Goal: Book appointment/travel/reservation

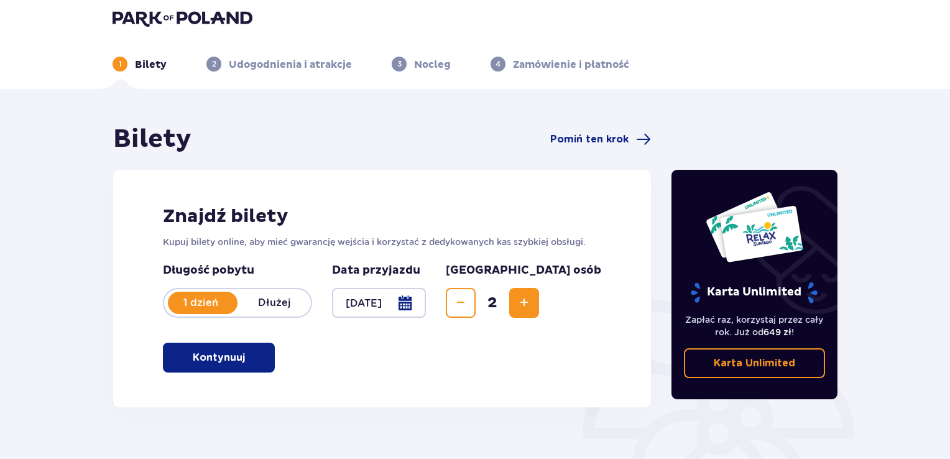
scroll to position [7, 0]
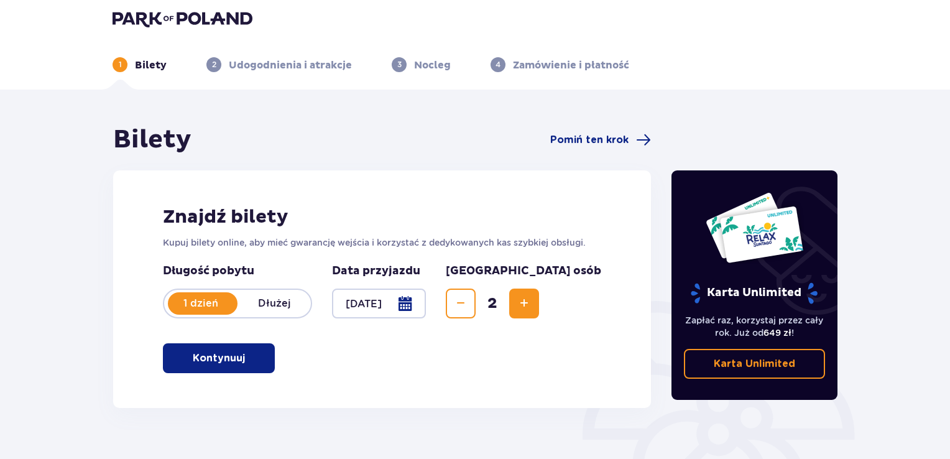
click at [218, 371] on button "Kontynuuj" at bounding box center [219, 358] width 112 height 30
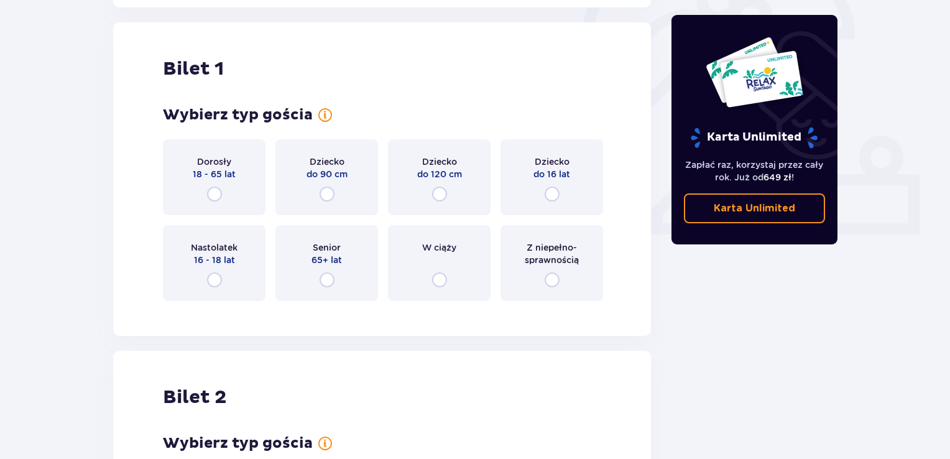
scroll to position [415, 0]
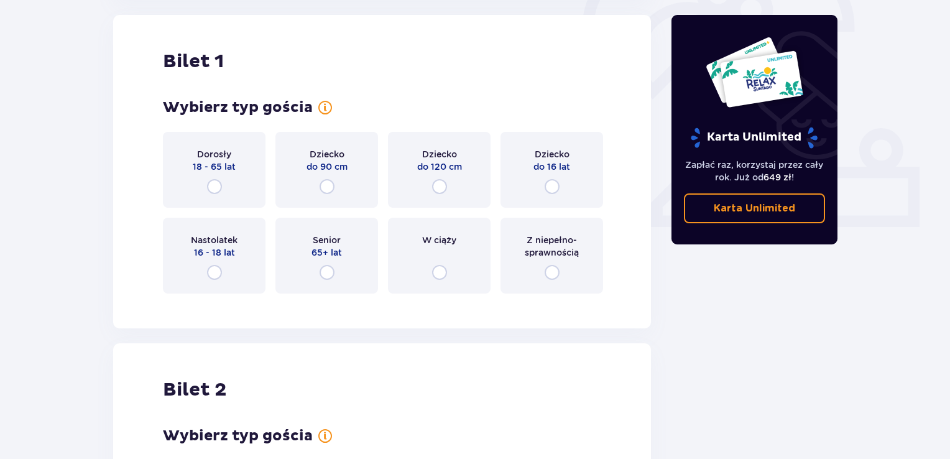
click at [214, 183] on input "radio" at bounding box center [214, 186] width 15 height 15
radio input "true"
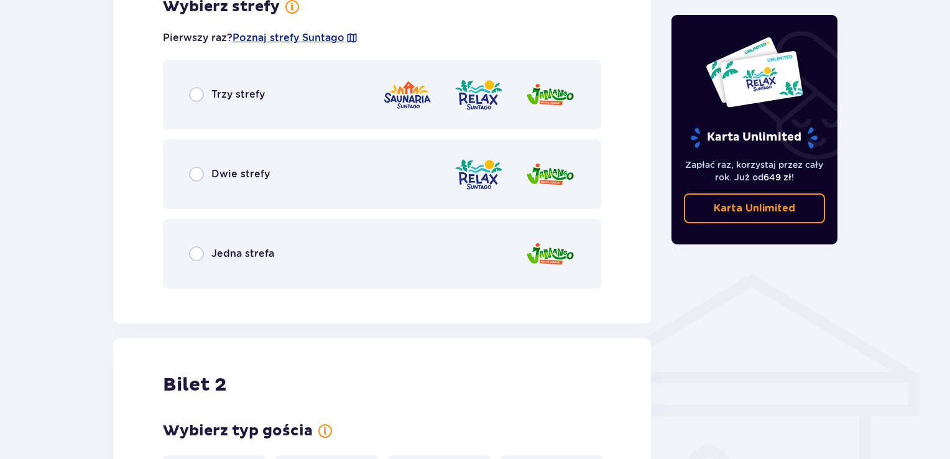
scroll to position [738, 0]
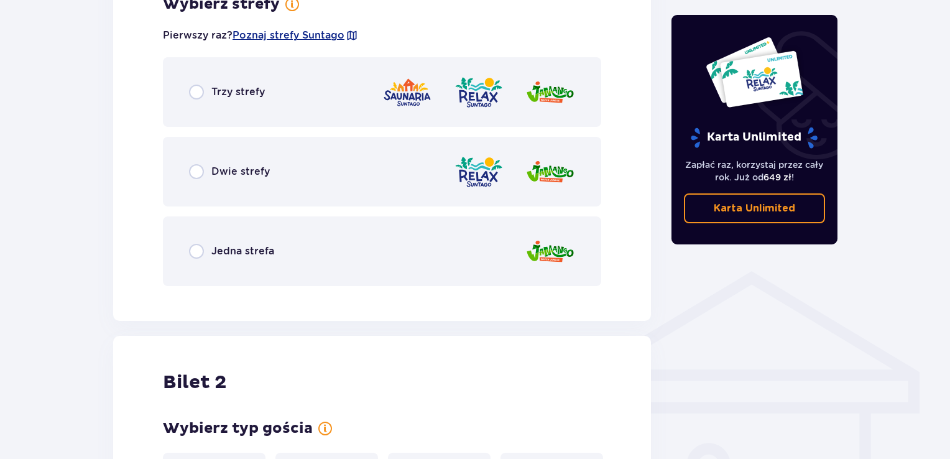
click at [195, 89] on input "radio" at bounding box center [196, 92] width 15 height 15
radio input "true"
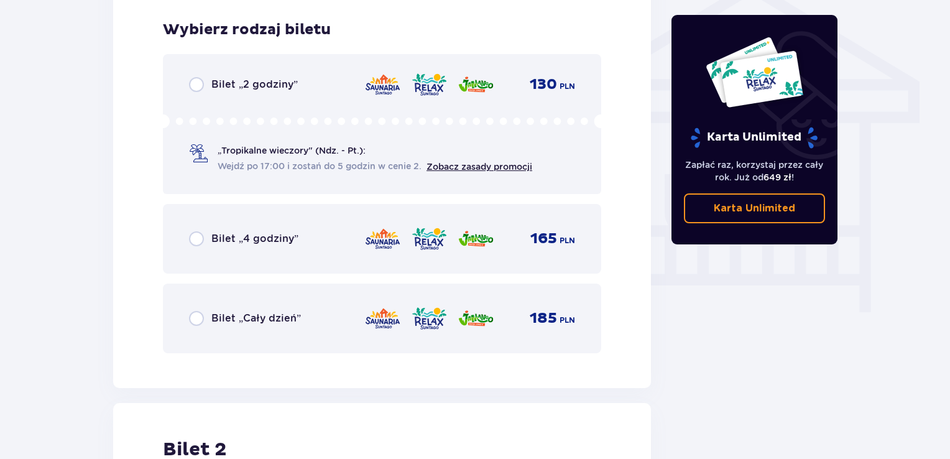
scroll to position [1034, 0]
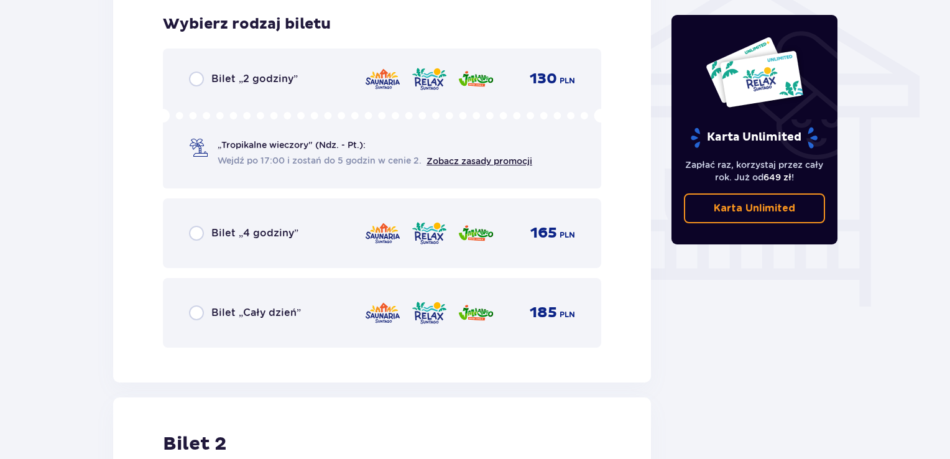
click at [194, 311] on input "radio" at bounding box center [196, 312] width 15 height 15
radio input "true"
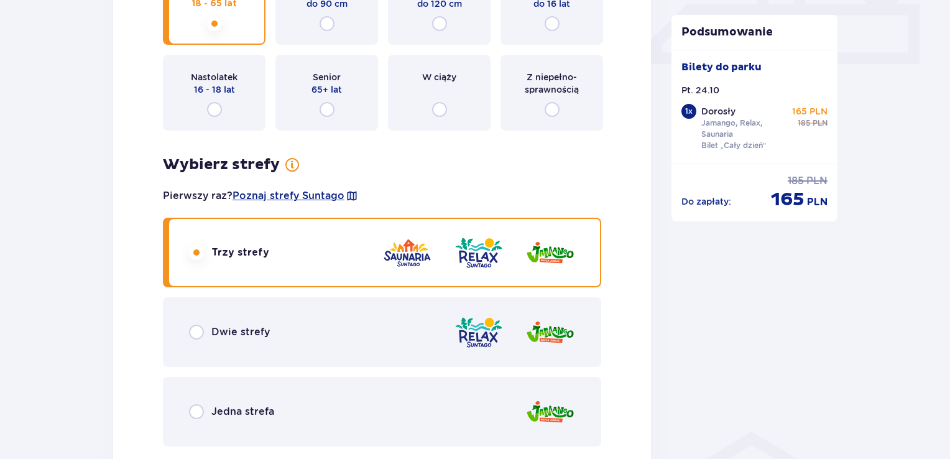
scroll to position [590, 0]
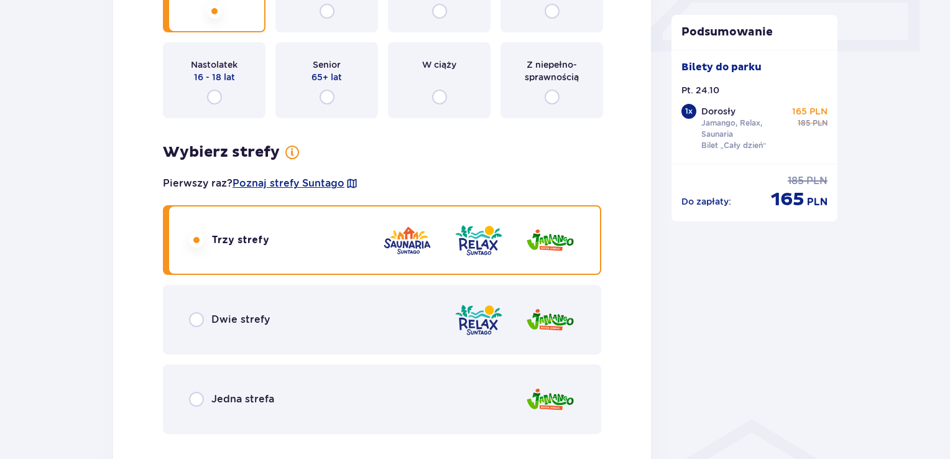
click at [219, 321] on span "Dwie strefy" at bounding box center [240, 320] width 58 height 14
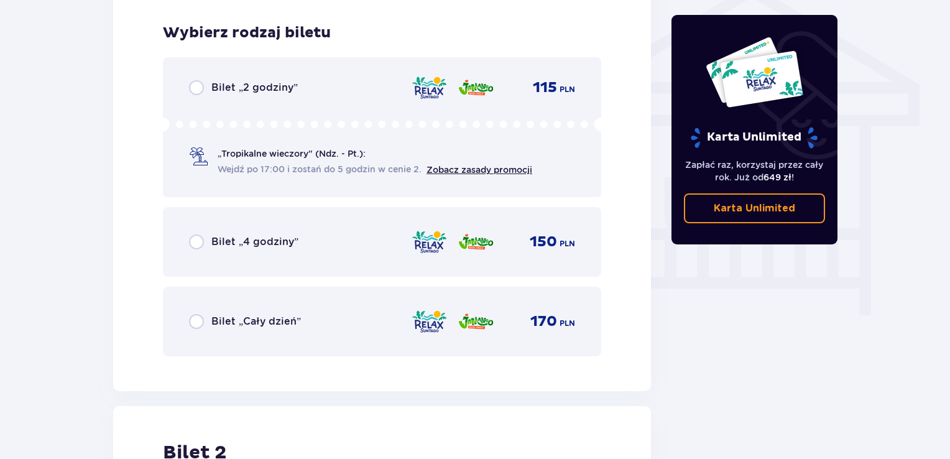
scroll to position [1034, 0]
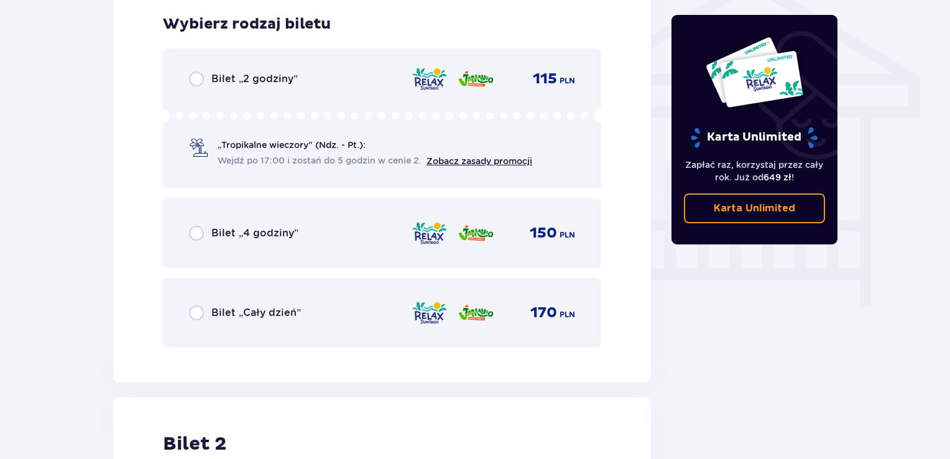
click at [324, 293] on div "Bilet „Cały dzień” 170 PLN" at bounding box center [382, 313] width 438 height 70
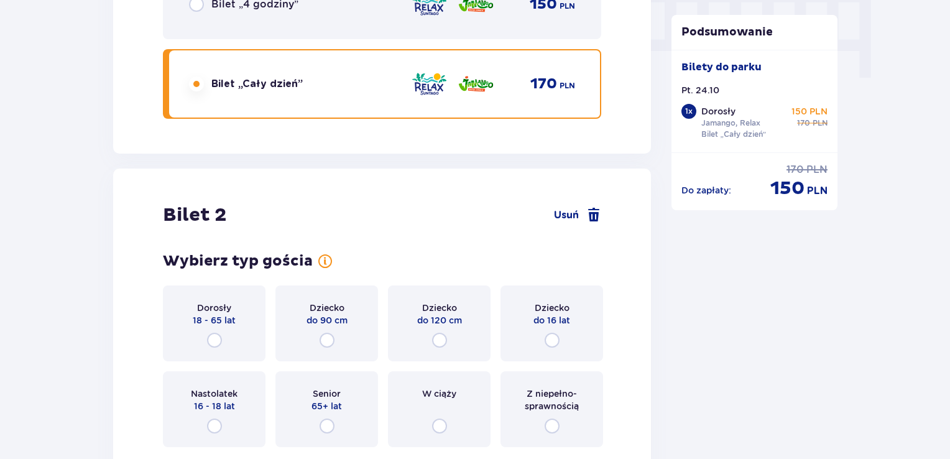
scroll to position [1419, 0]
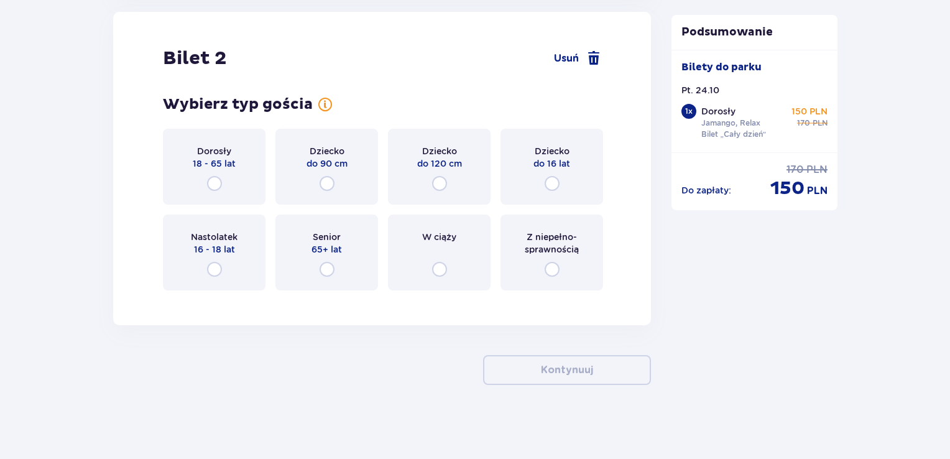
click at [219, 181] on input "radio" at bounding box center [214, 183] width 15 height 15
radio input "true"
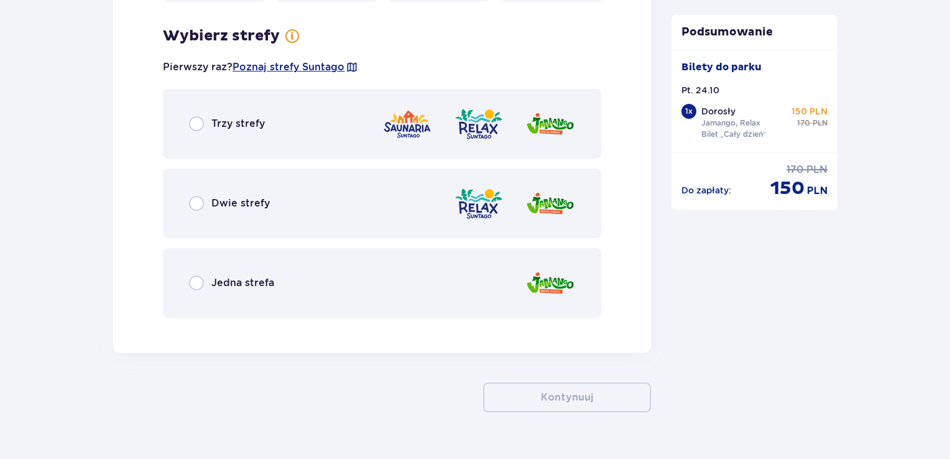
scroll to position [1719, 0]
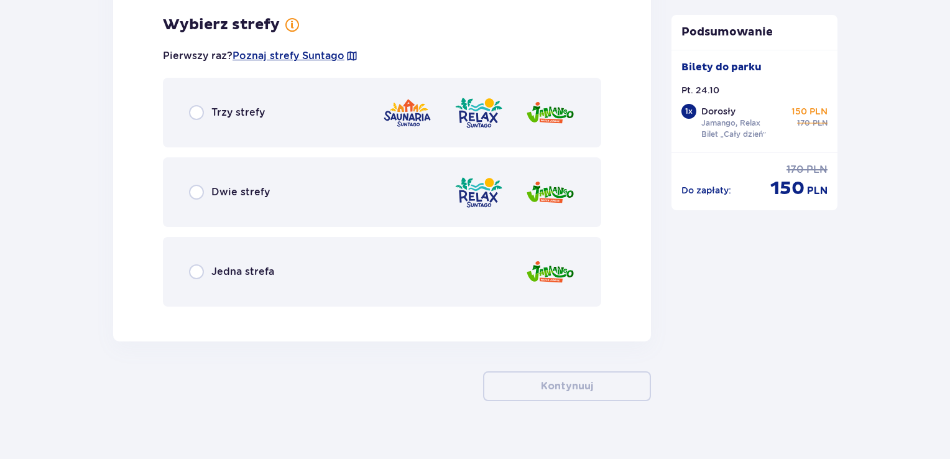
click at [374, 192] on div "Dwie strefy" at bounding box center [382, 192] width 438 height 70
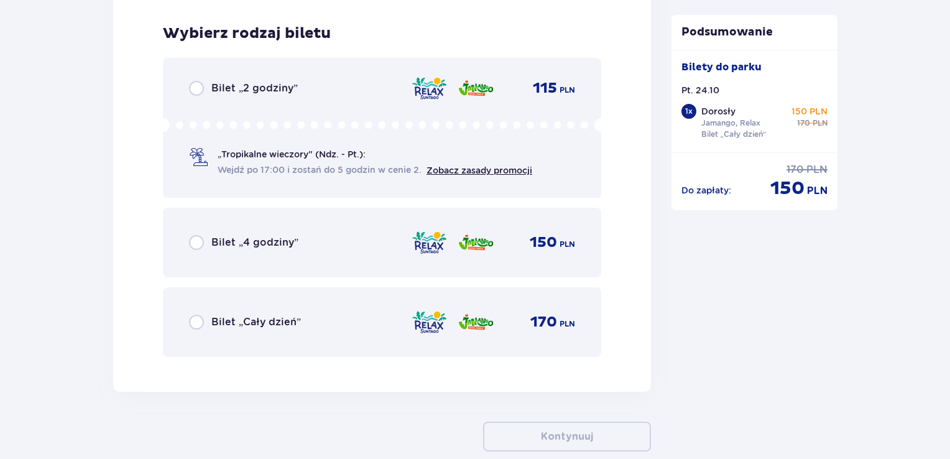
scroll to position [2035, 0]
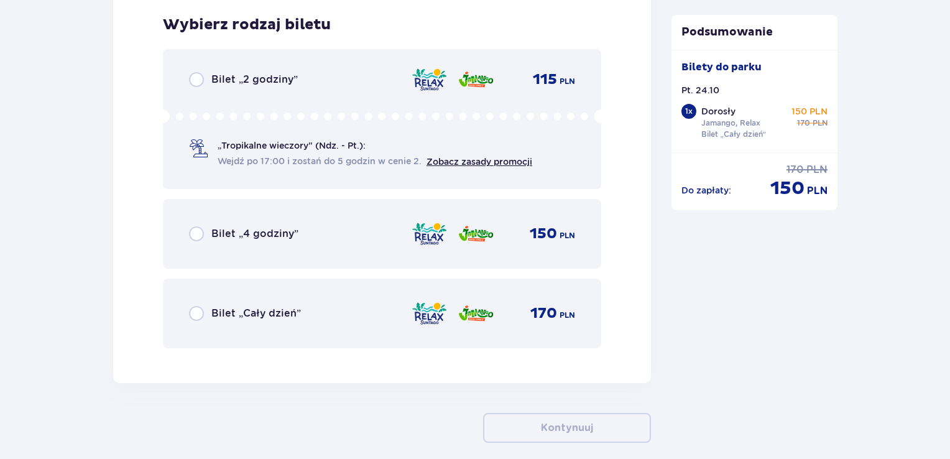
click at [377, 314] on div "Bilet „Cały dzień” 170 PLN" at bounding box center [382, 313] width 386 height 26
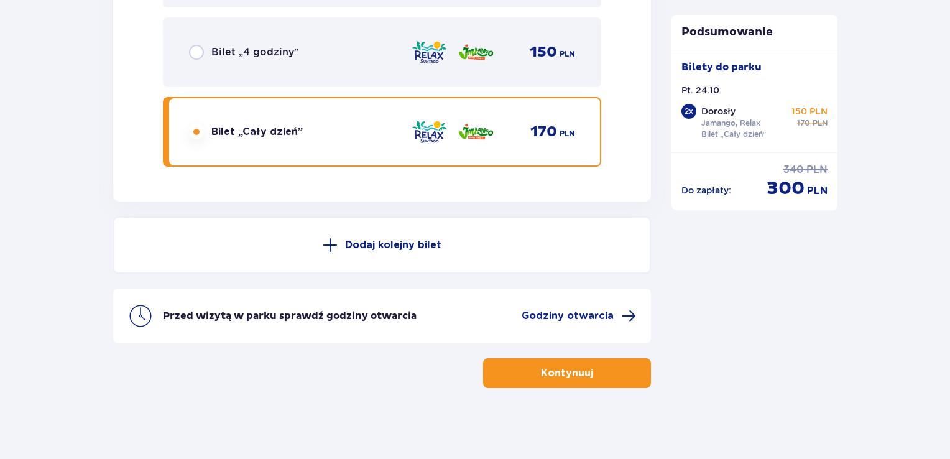
scroll to position [2219, 0]
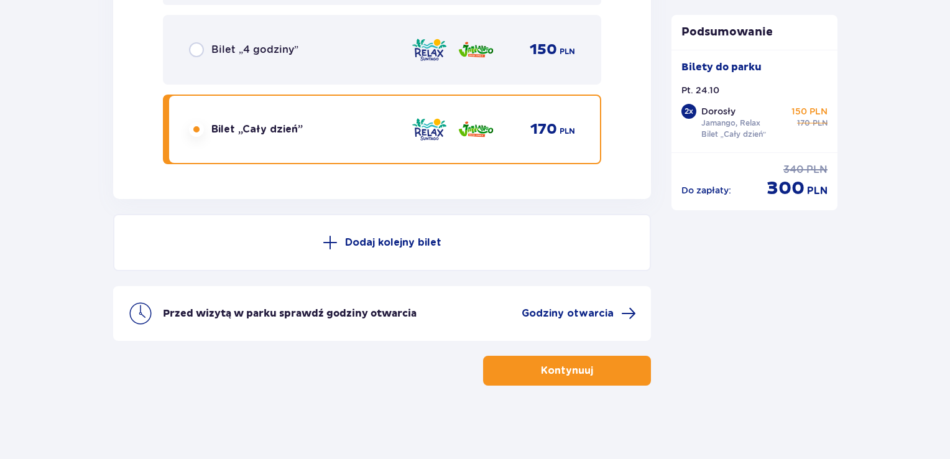
click at [552, 365] on p "Kontynuuj" at bounding box center [567, 371] width 52 height 14
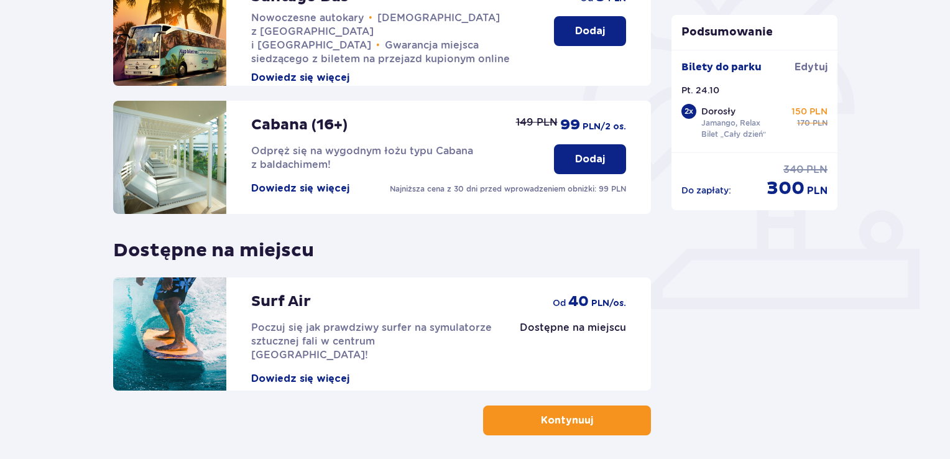
scroll to position [384, 0]
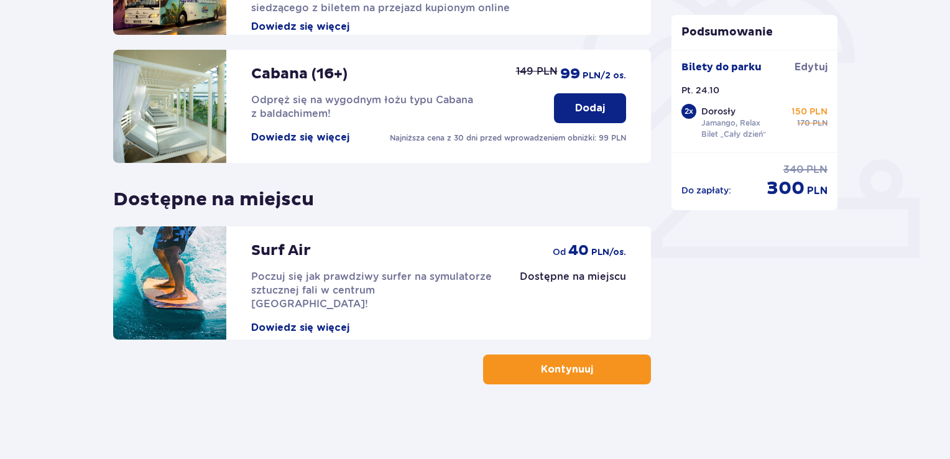
click at [518, 377] on button "Kontynuuj" at bounding box center [567, 369] width 168 height 30
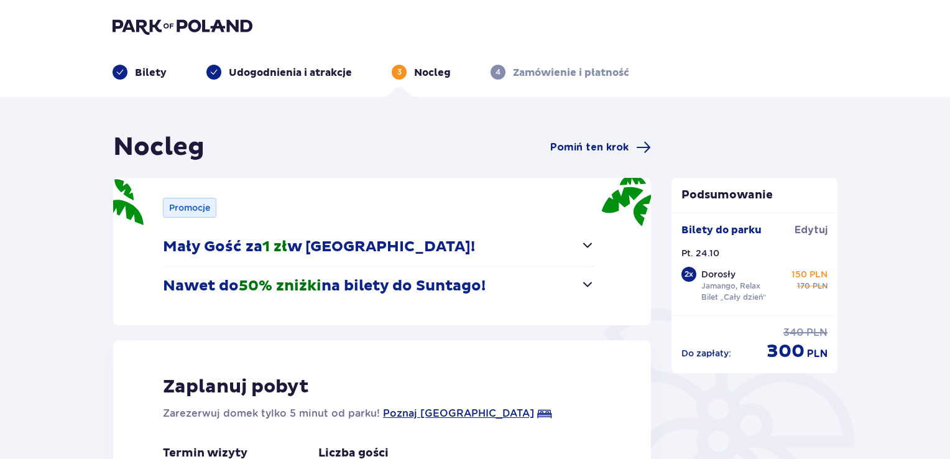
click at [584, 279] on span "button" at bounding box center [587, 284] width 15 height 15
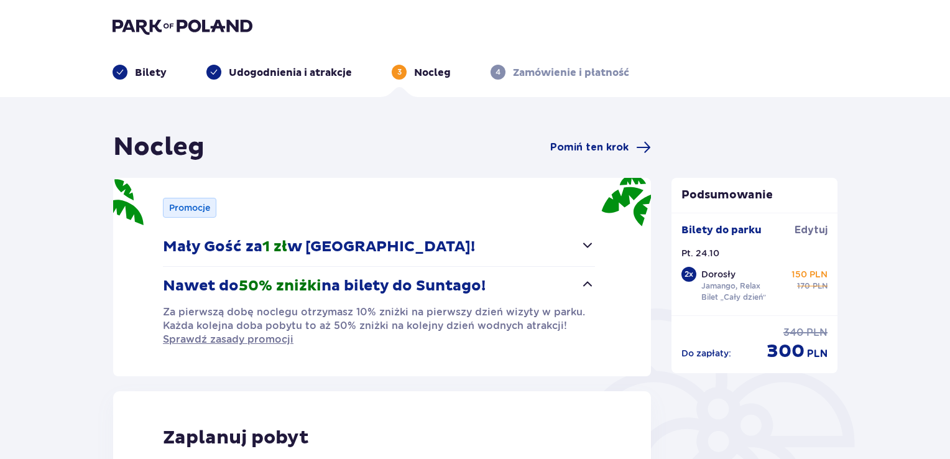
click at [584, 279] on span "button" at bounding box center [587, 284] width 15 height 15
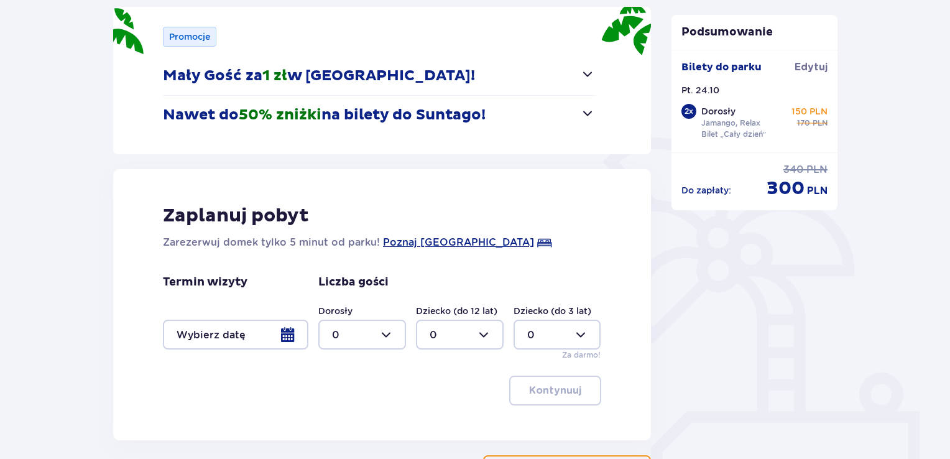
scroll to position [186, 0]
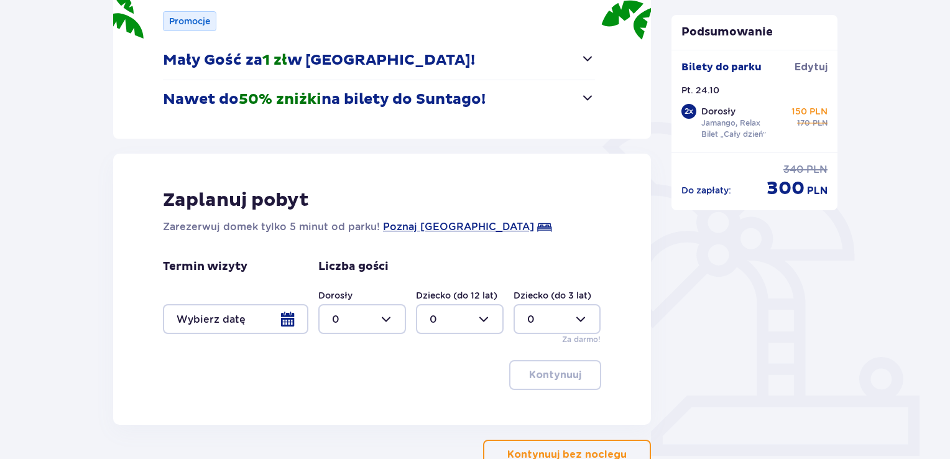
click at [290, 315] on div at bounding box center [235, 319] width 145 height 30
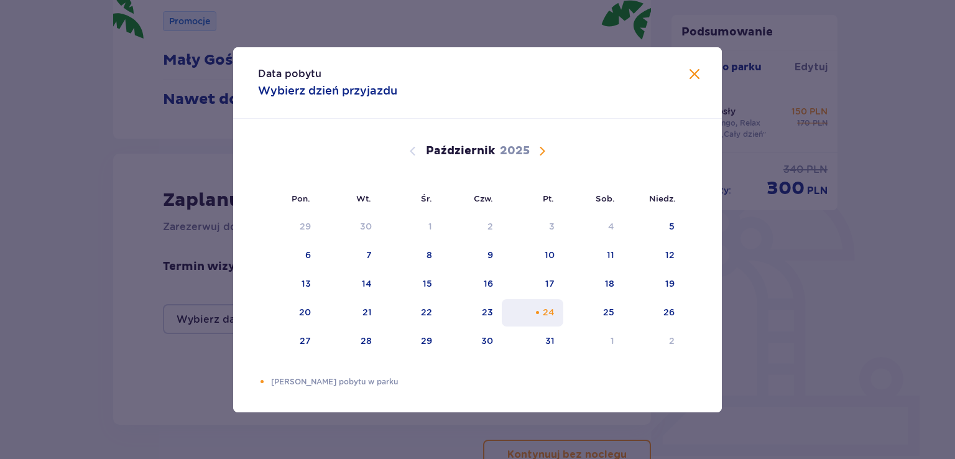
click at [534, 317] on div "24" at bounding box center [533, 312] width 62 height 27
click at [600, 309] on div "25" at bounding box center [593, 312] width 60 height 27
type input "[DATE] - [DATE]"
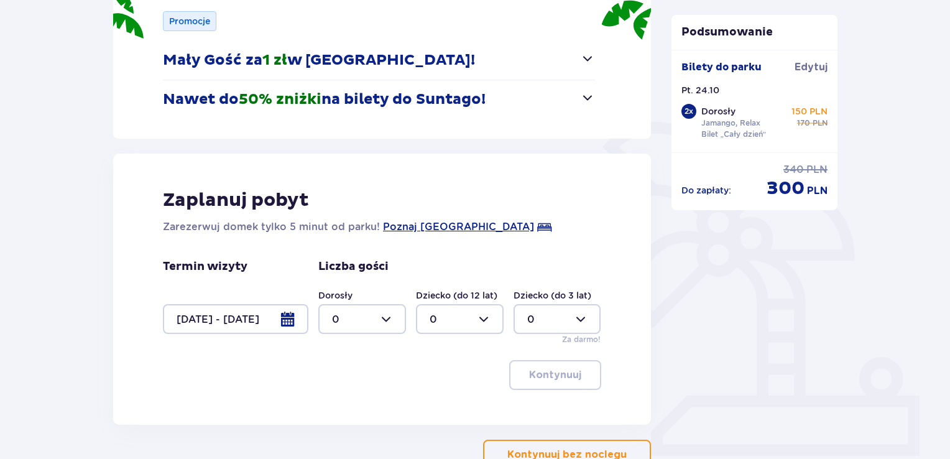
click at [395, 323] on div at bounding box center [362, 319] width 88 height 30
click at [364, 245] on div "2" at bounding box center [362, 249] width 60 height 14
type input "2"
click at [549, 369] on p "Kontynuuj" at bounding box center [555, 375] width 52 height 14
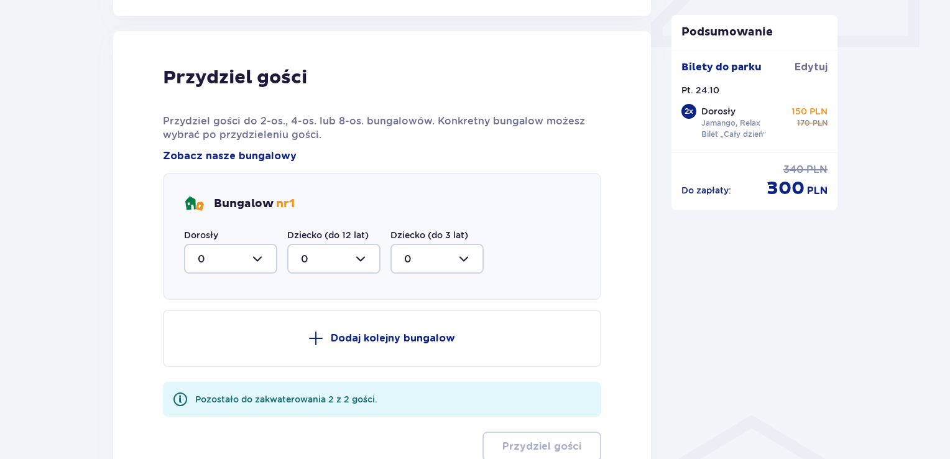
scroll to position [610, 0]
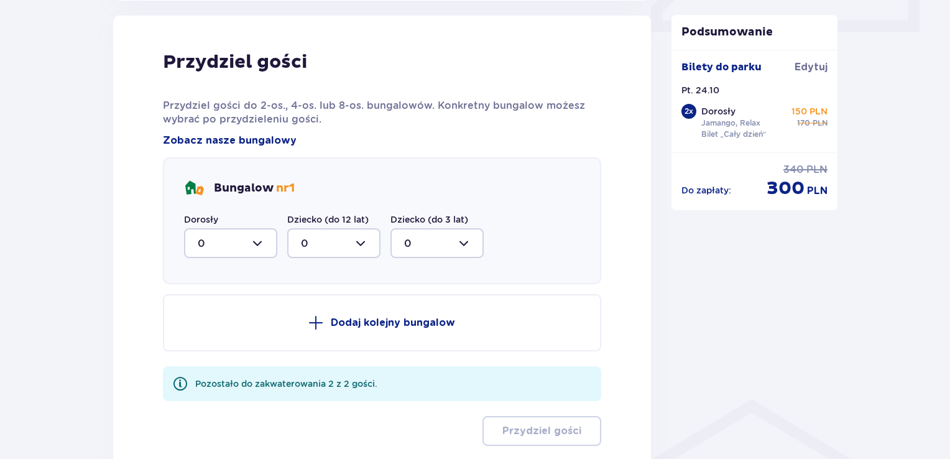
click at [260, 243] on div at bounding box center [230, 243] width 93 height 30
click at [217, 326] on div "2" at bounding box center [231, 333] width 66 height 14
type input "2"
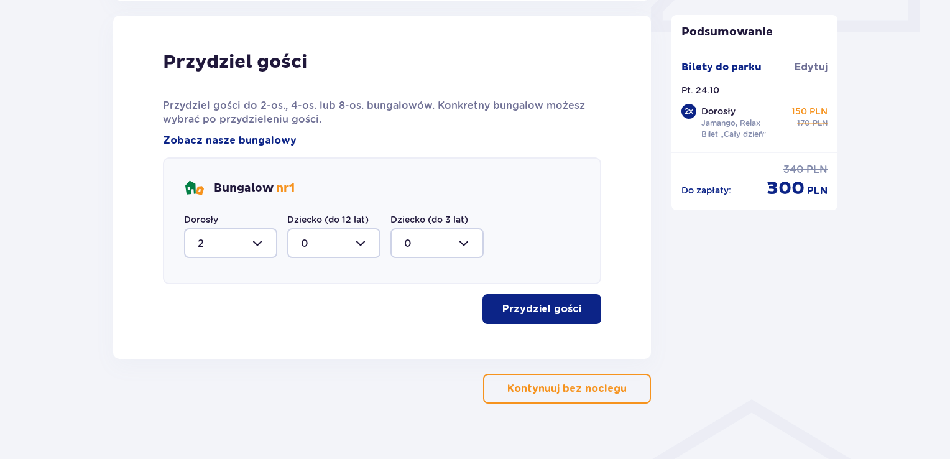
click at [521, 304] on p "Przydziel gości" at bounding box center [541, 309] width 79 height 14
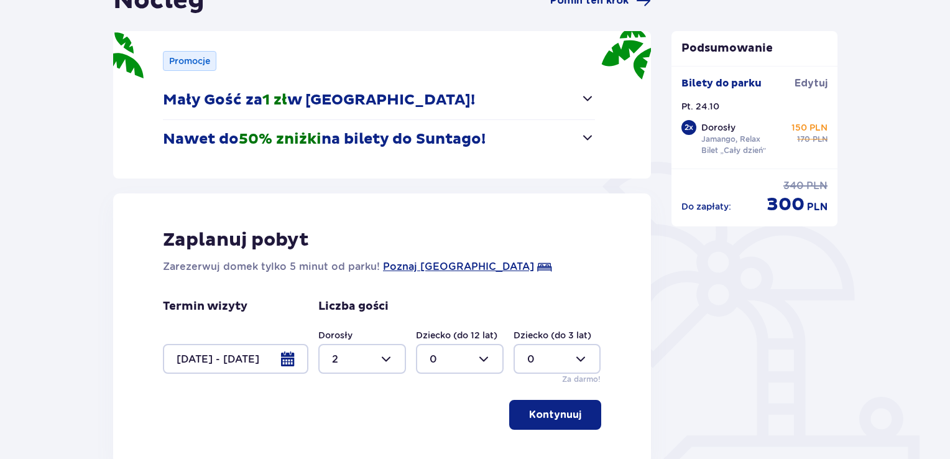
scroll to position [0, 0]
